Goal: Task Accomplishment & Management: Use online tool/utility

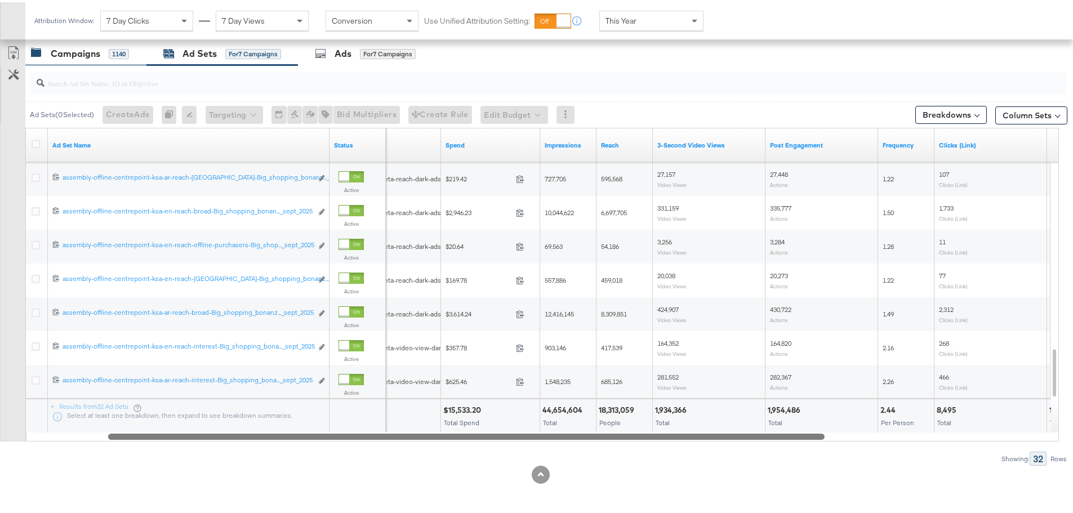
scroll to position [477, 0]
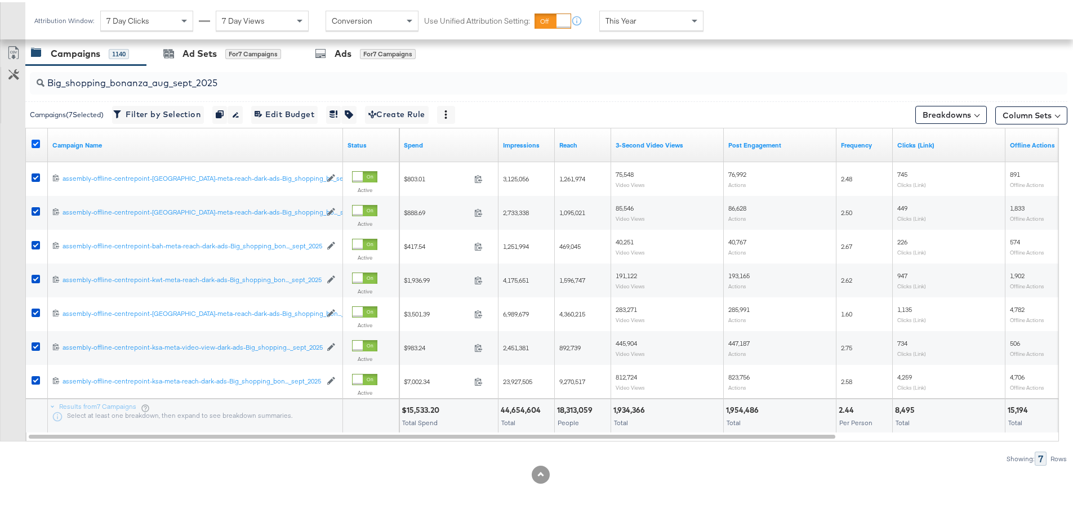
click at [37, 139] on icon at bounding box center [36, 141] width 8 height 8
click at [0, 0] on input "checkbox" at bounding box center [0, 0] width 0 height 0
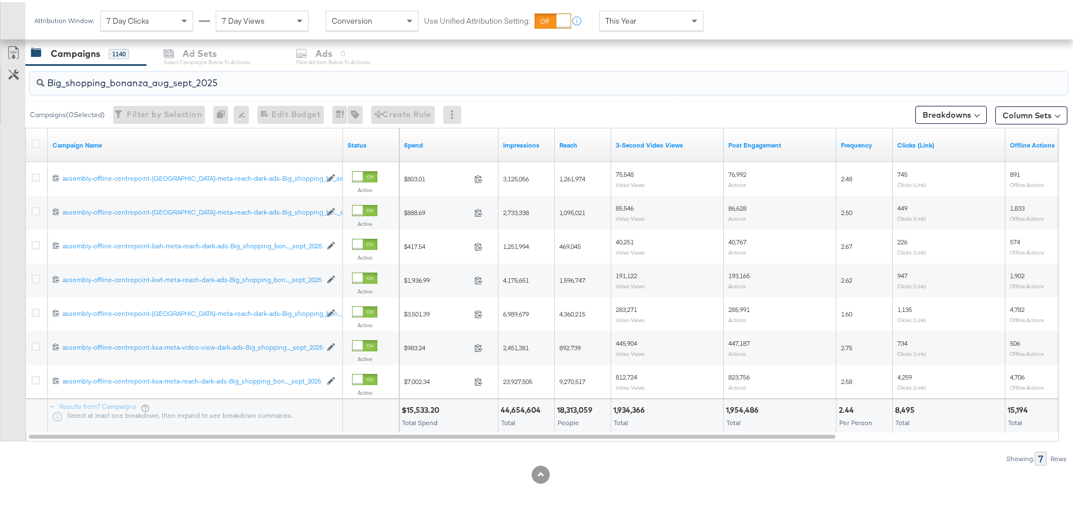
click at [189, 85] on input "Big_shopping_bonanza_aug_sept_2025" at bounding box center [509, 76] width 928 height 22
paste input "ackToSchool-"
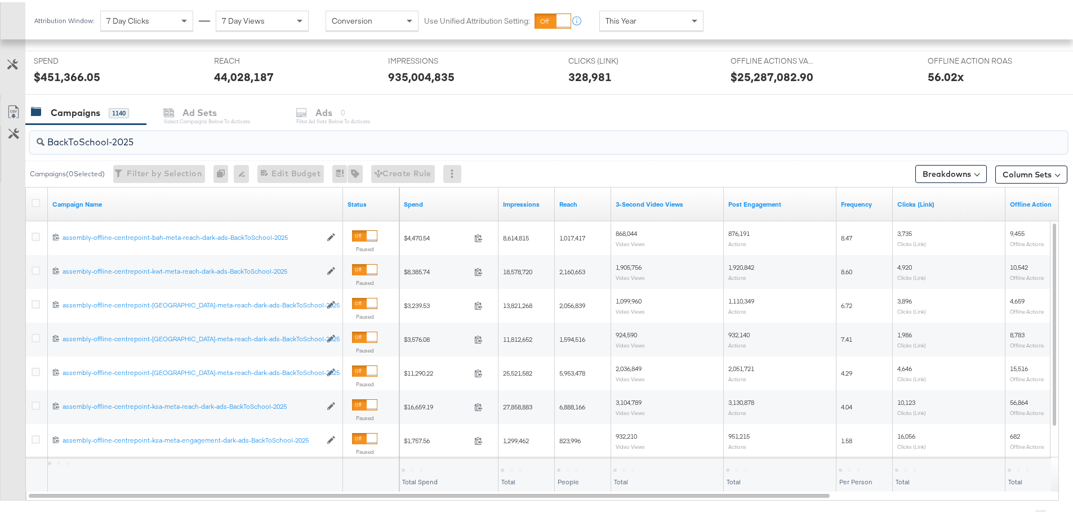
scroll to position [364, 0]
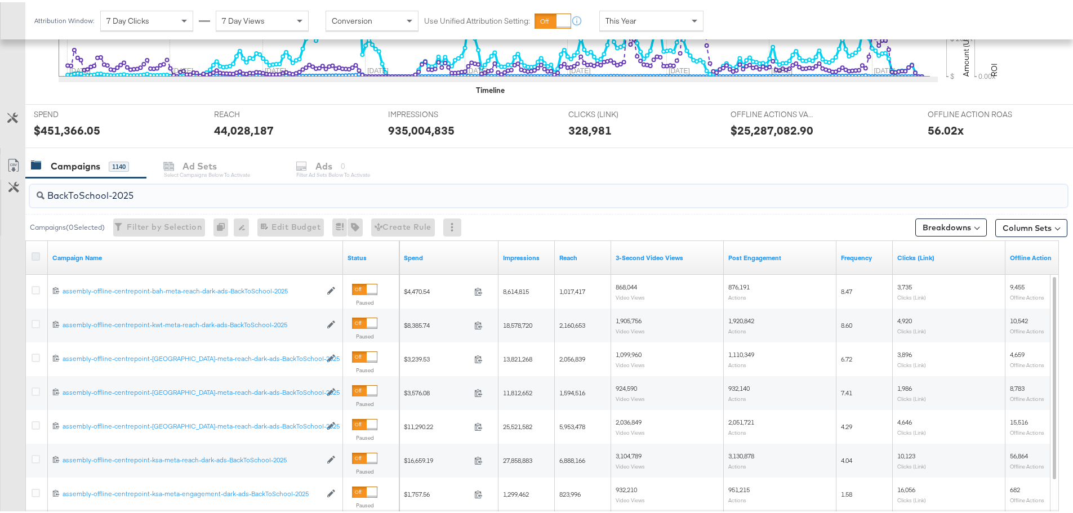
type input "BackToSchool-2025"
click at [35, 250] on icon at bounding box center [36, 254] width 8 height 8
click at [0, 0] on input "checkbox" at bounding box center [0, 0] width 0 height 0
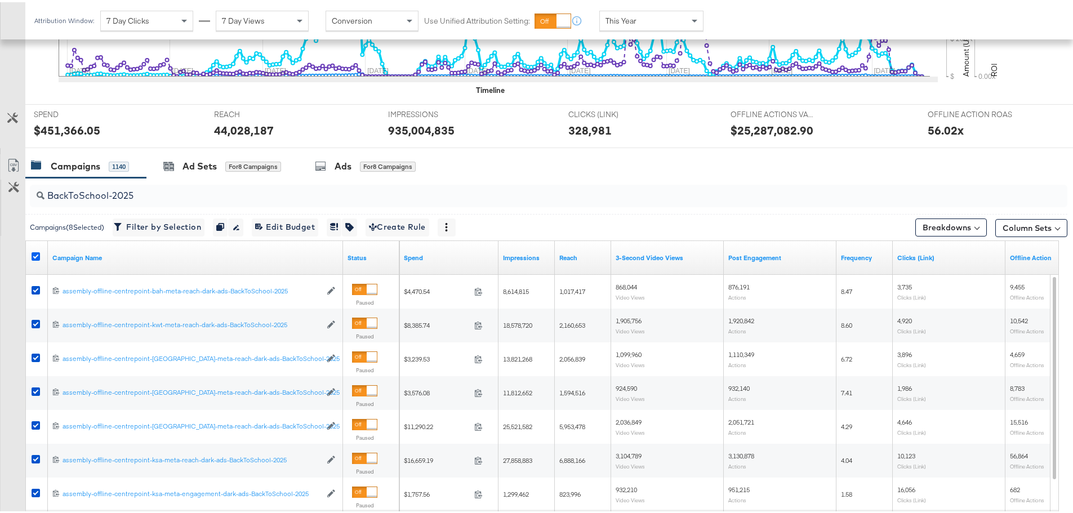
click at [35, 255] on icon at bounding box center [36, 254] width 8 height 8
click at [0, 0] on input "checkbox" at bounding box center [0, 0] width 0 height 0
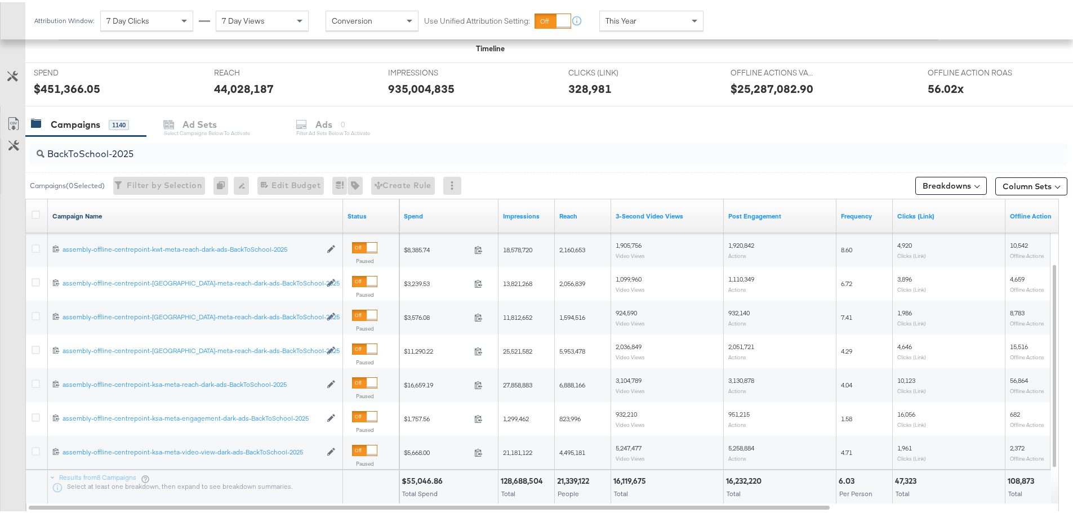
scroll to position [420, 0]
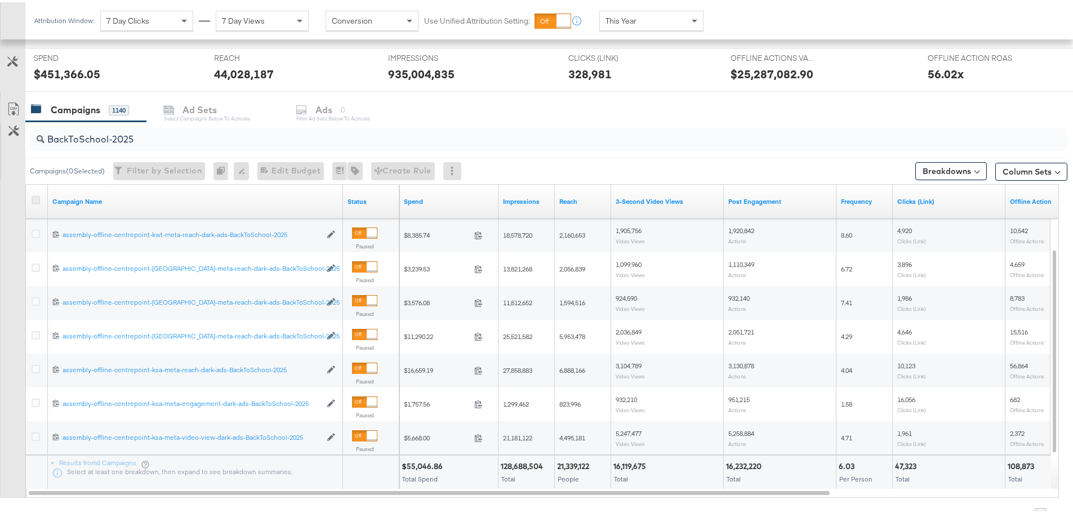
click at [37, 199] on icon at bounding box center [36, 198] width 8 height 8
click at [0, 0] on input "checkbox" at bounding box center [0, 0] width 0 height 0
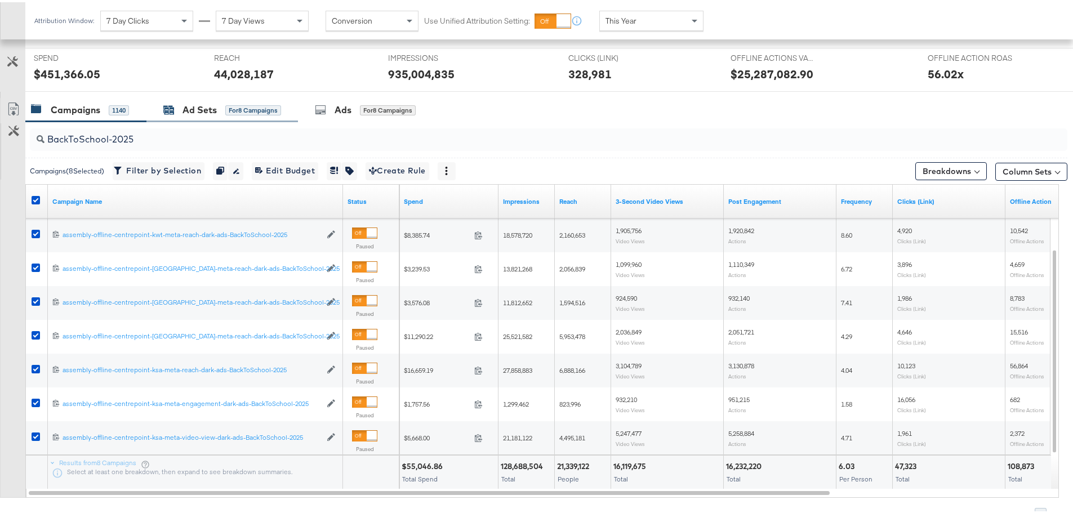
click at [192, 103] on div "Ad Sets" at bounding box center [200, 107] width 34 height 13
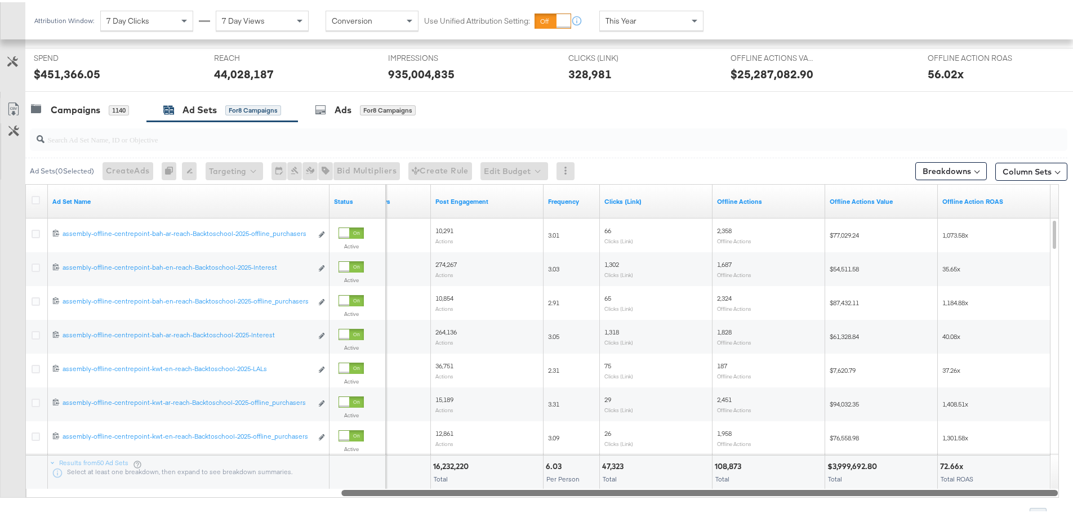
drag, startPoint x: 575, startPoint y: 489, endPoint x: 994, endPoint y: 475, distance: 418.9
click at [994, 475] on div "Ad Set Name Status 3-Second Video Views Post Engagement Frequency Clicks (Link)…" at bounding box center [542, 339] width 1034 height 314
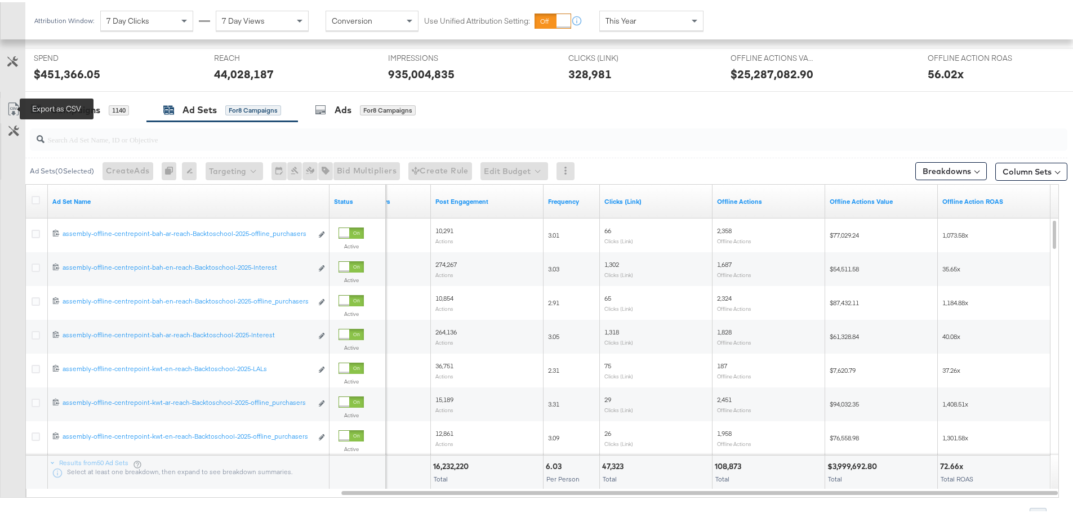
click at [16, 105] on icon at bounding box center [14, 107] width 14 height 14
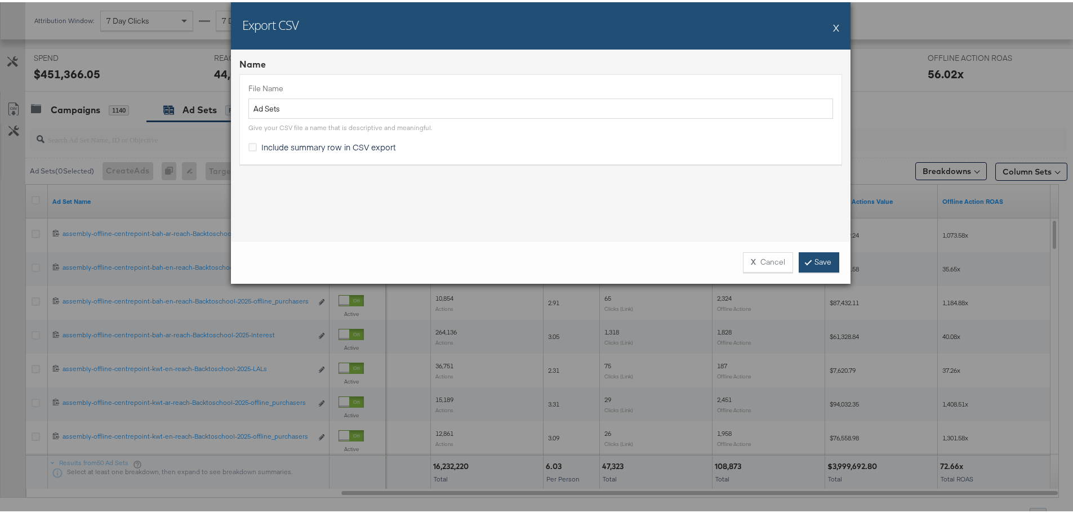
click at [811, 259] on link "Save" at bounding box center [819, 260] width 41 height 20
